Goal: Information Seeking & Learning: Learn about a topic

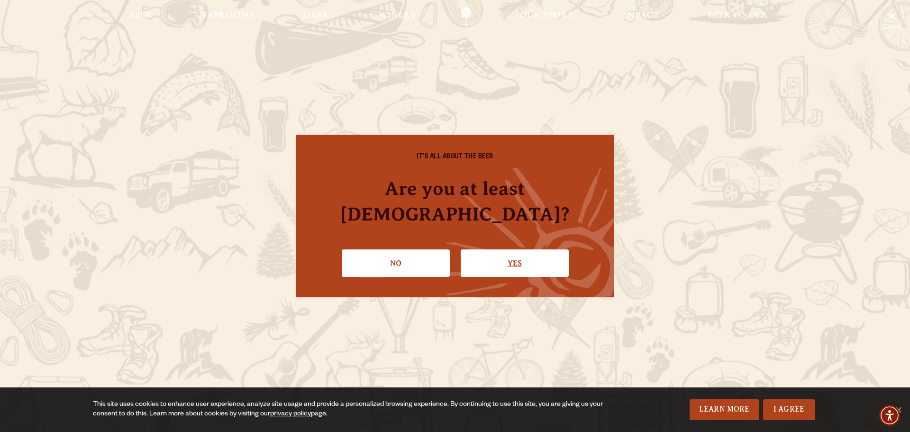
click at [509, 249] on link "Yes" at bounding box center [515, 262] width 108 height 27
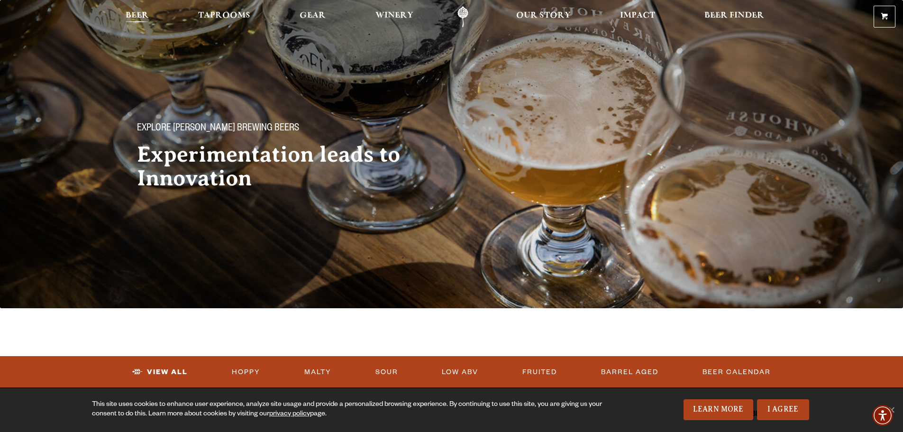
click at [143, 13] on span "Beer" at bounding box center [137, 16] width 23 height 8
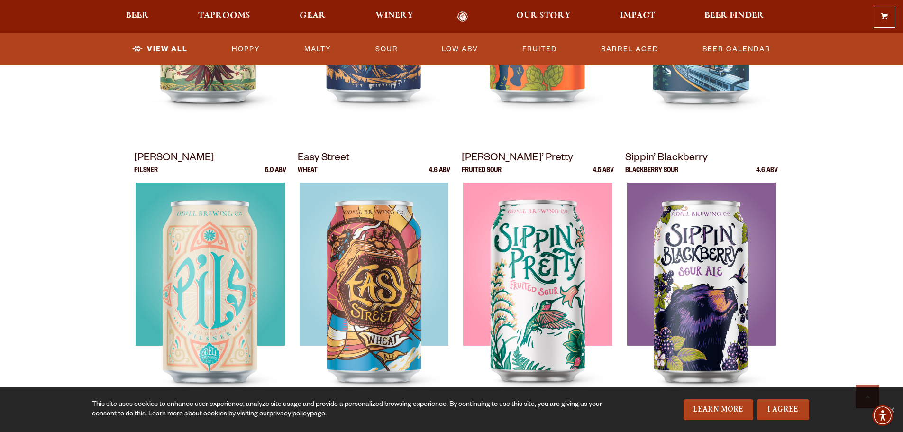
scroll to position [674, 0]
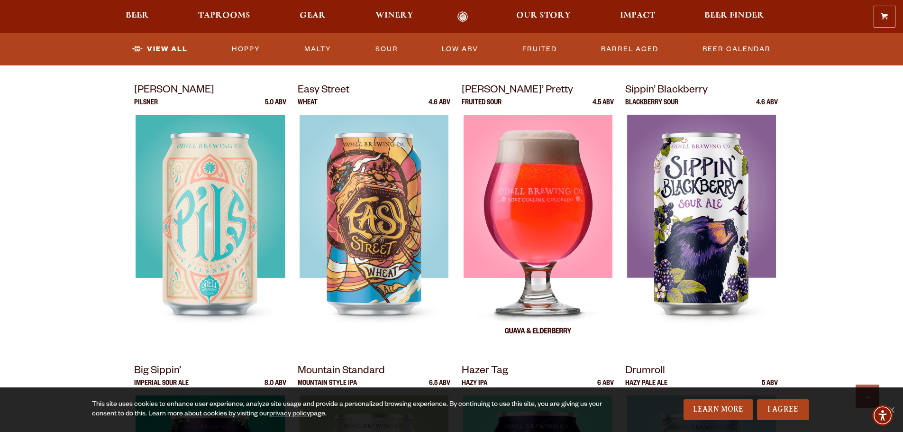
click at [544, 263] on img at bounding box center [537, 233] width 149 height 237
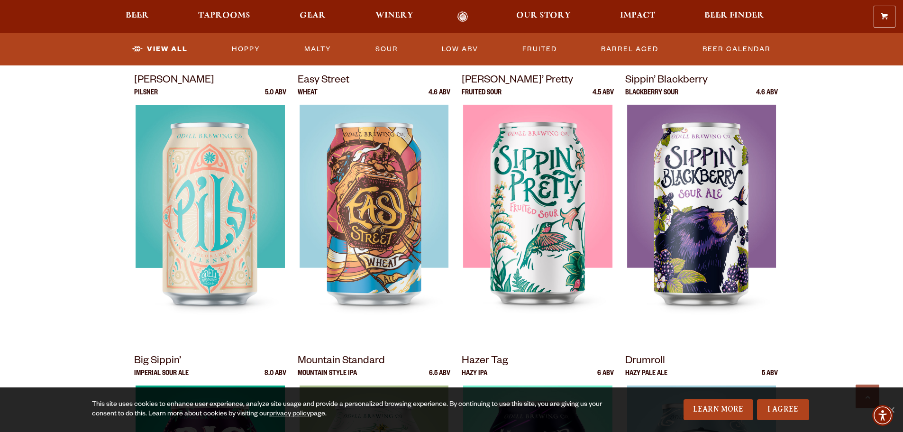
scroll to position [677, 0]
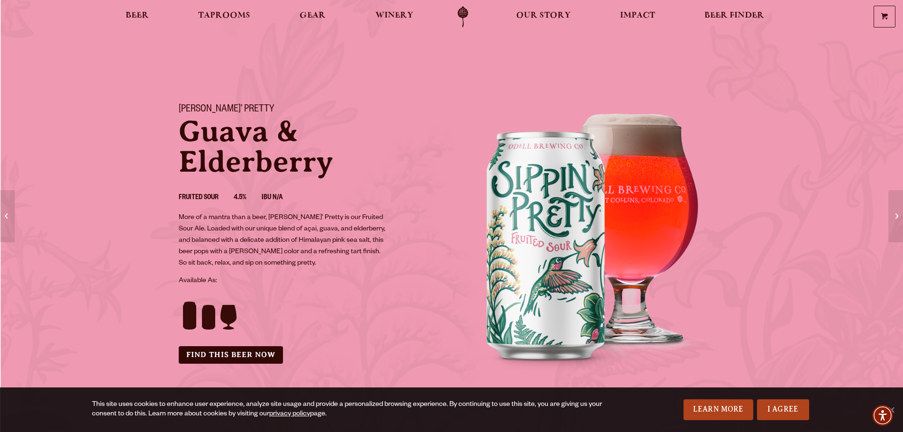
click at [537, 262] on img "This is the hero background aria label" at bounding box center [594, 234] width 284 height 284
